Goal: Task Accomplishment & Management: Use online tool/utility

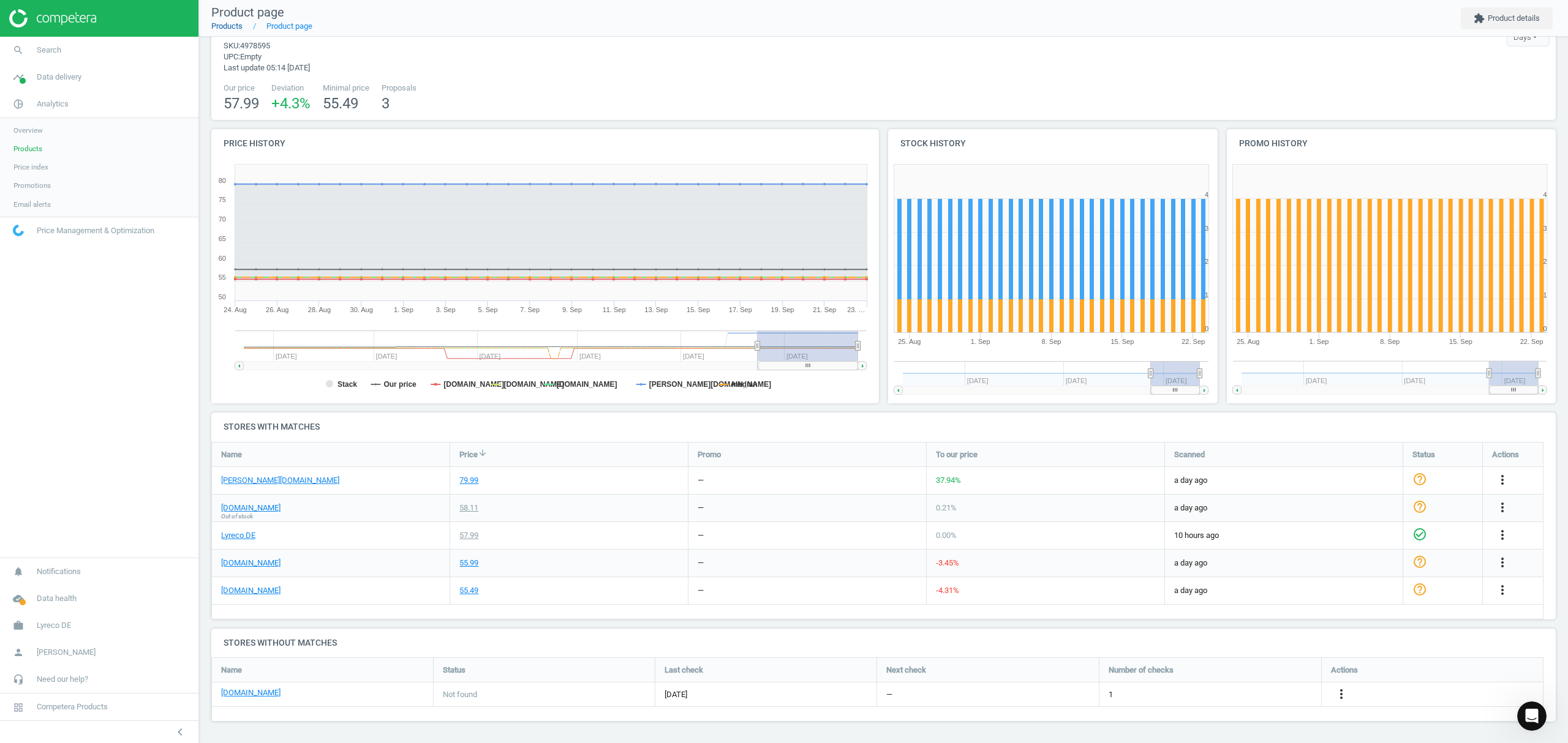
click at [226, 25] on link "Products" at bounding box center [227, 25] width 31 height 9
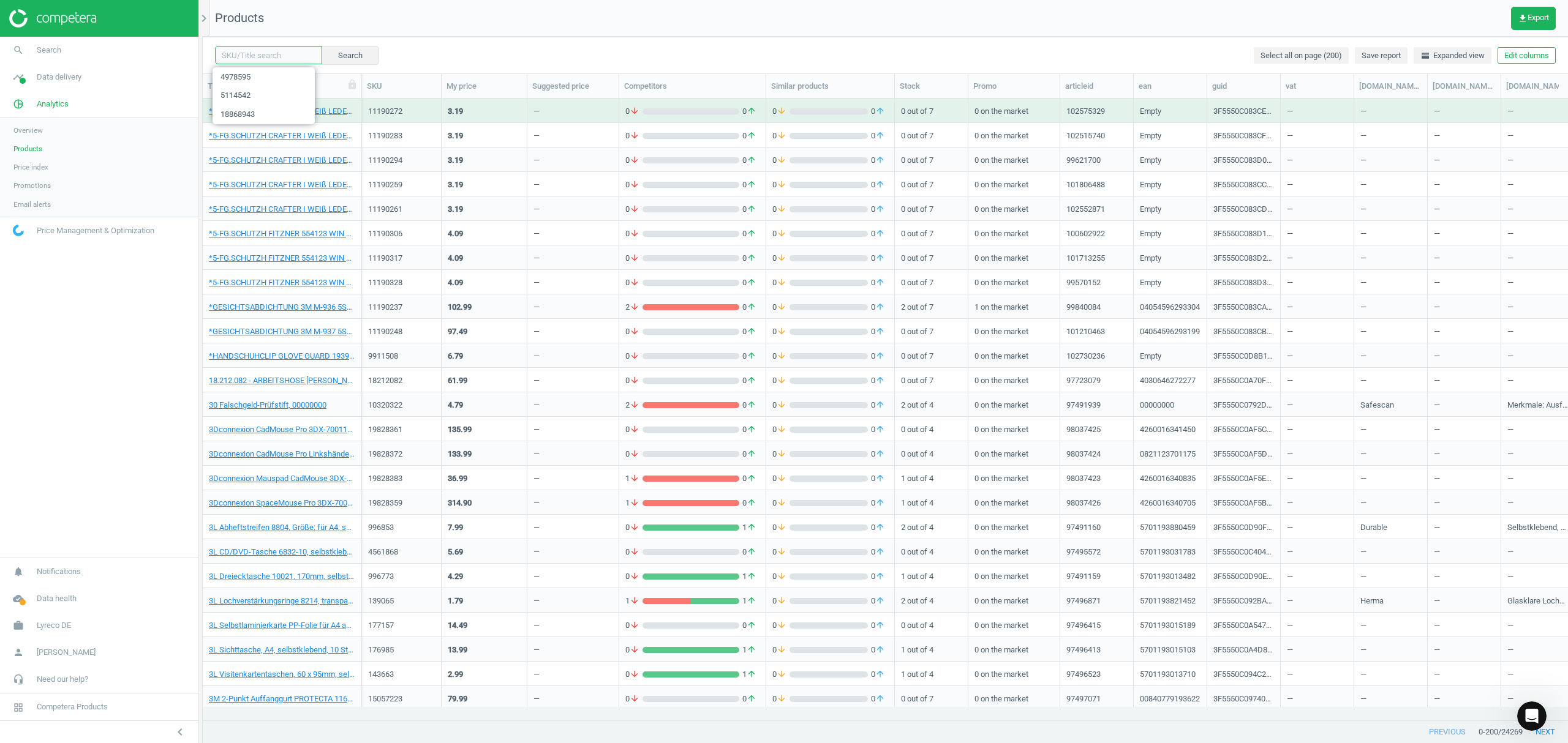
drag, startPoint x: 256, startPoint y: 59, endPoint x: 282, endPoint y: 52, distance: 26.9
click at [256, 59] on input "text" at bounding box center [268, 55] width 107 height 18
paste input "18236049"
type input "18236049"
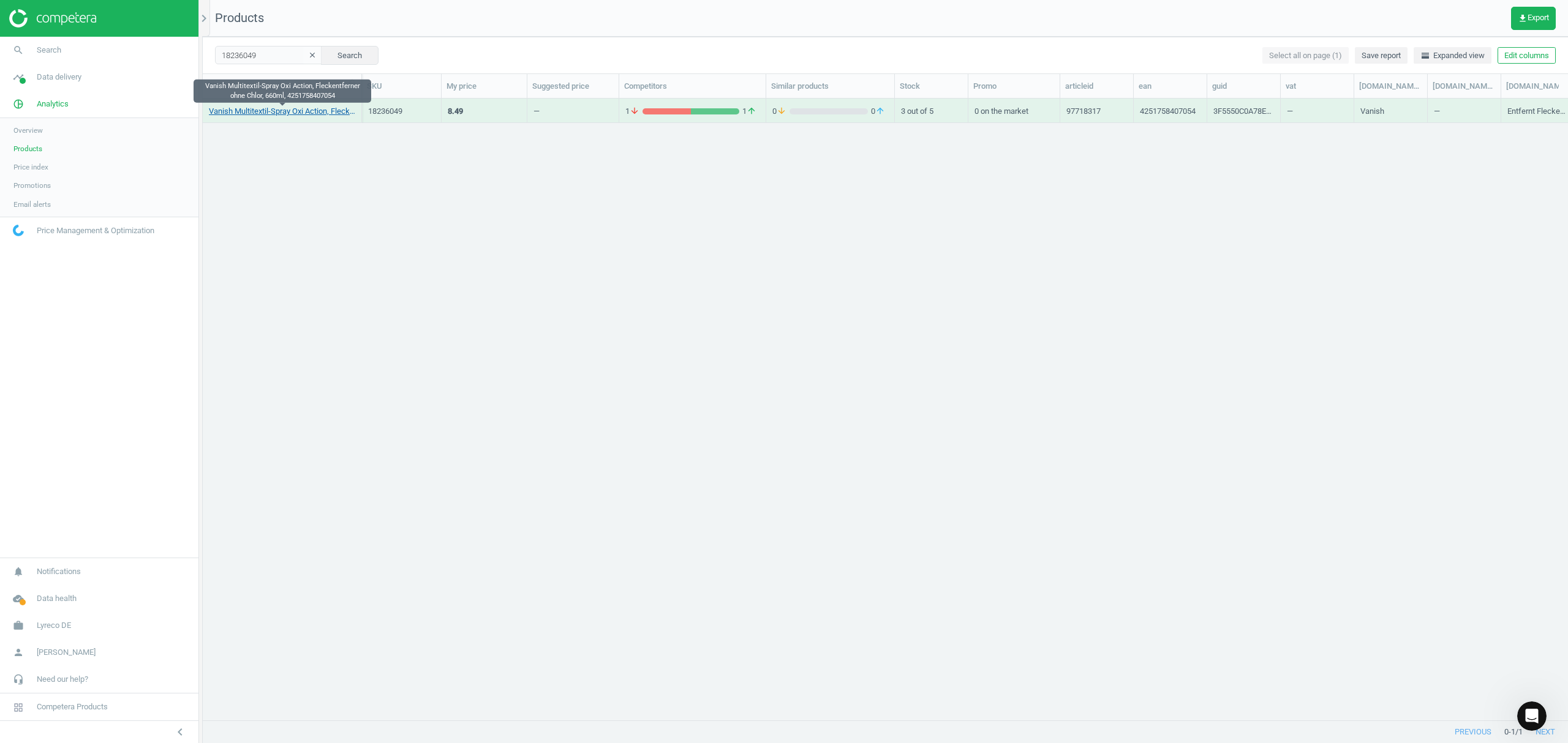
click at [306, 115] on link "Vanish Multitextil-Spray Oxi Action, Fleckentferner ohne Chlor, 660ml, 42517584…" at bounding box center [282, 111] width 147 height 11
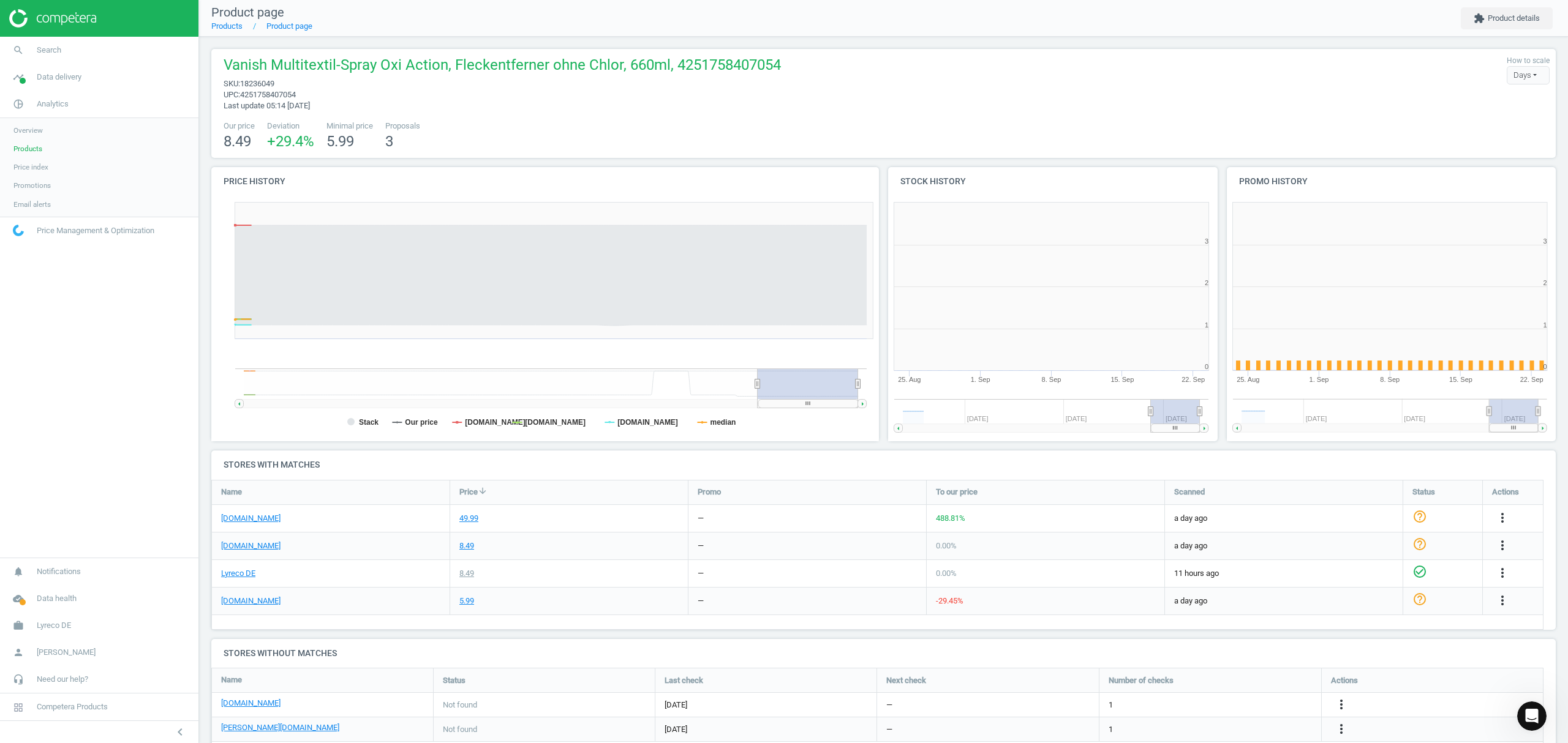
scroll to position [270, 687]
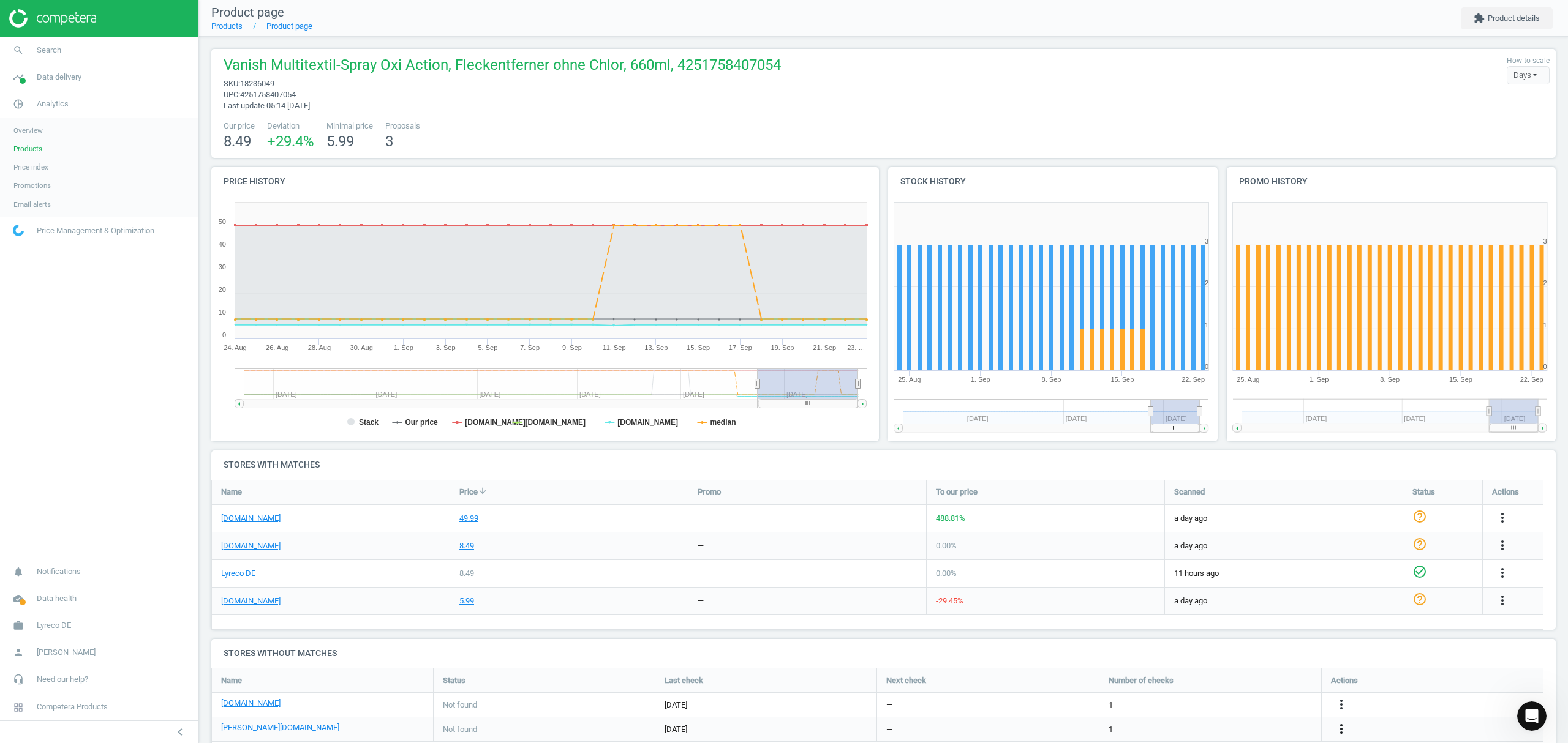
click at [1341, 725] on icon "more_vert" at bounding box center [1342, 729] width 15 height 15
click at [1224, 712] on link "Edit URL/product option" at bounding box center [1246, 714] width 168 height 19
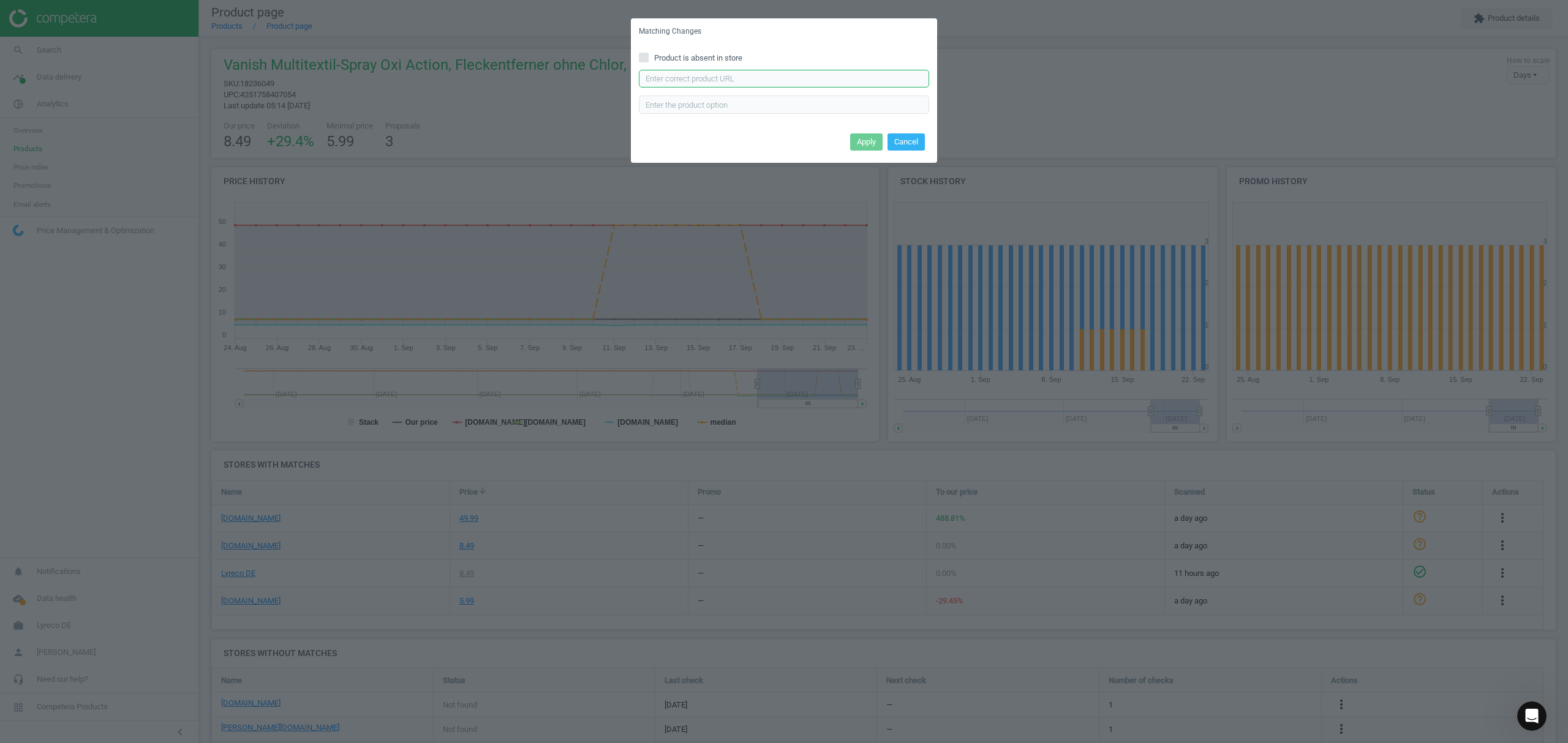
click at [797, 79] on input "text" at bounding box center [784, 78] width 291 height 18
paste input "[URL][DOMAIN_NAME][PERSON_NAME]"
type input "[URL][DOMAIN_NAME][PERSON_NAME]"
drag, startPoint x: 866, startPoint y: 136, endPoint x: 857, endPoint y: 125, distance: 14.2
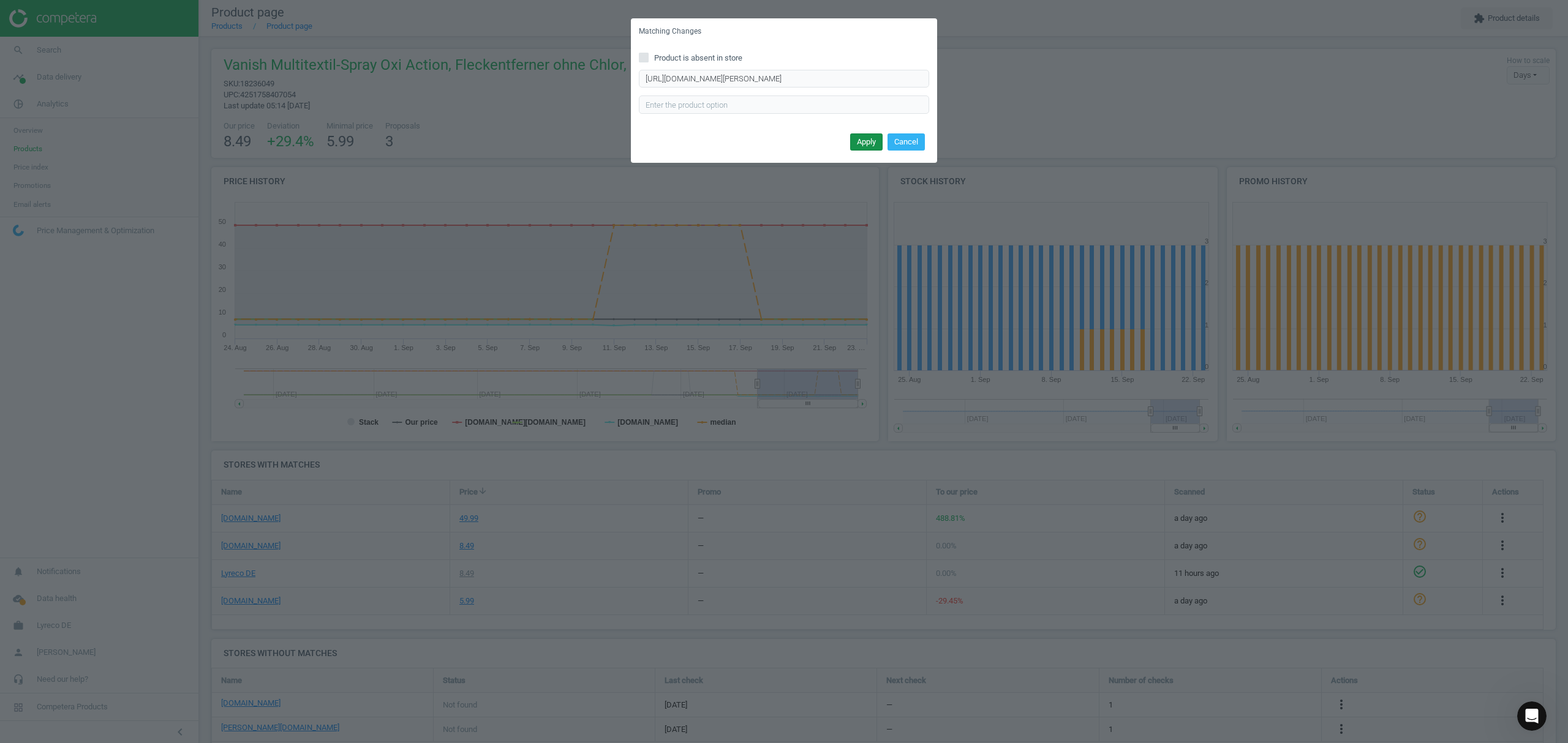
click at [863, 135] on button "Apply" at bounding box center [867, 142] width 33 height 17
